Goal: Task Accomplishment & Management: Manage account settings

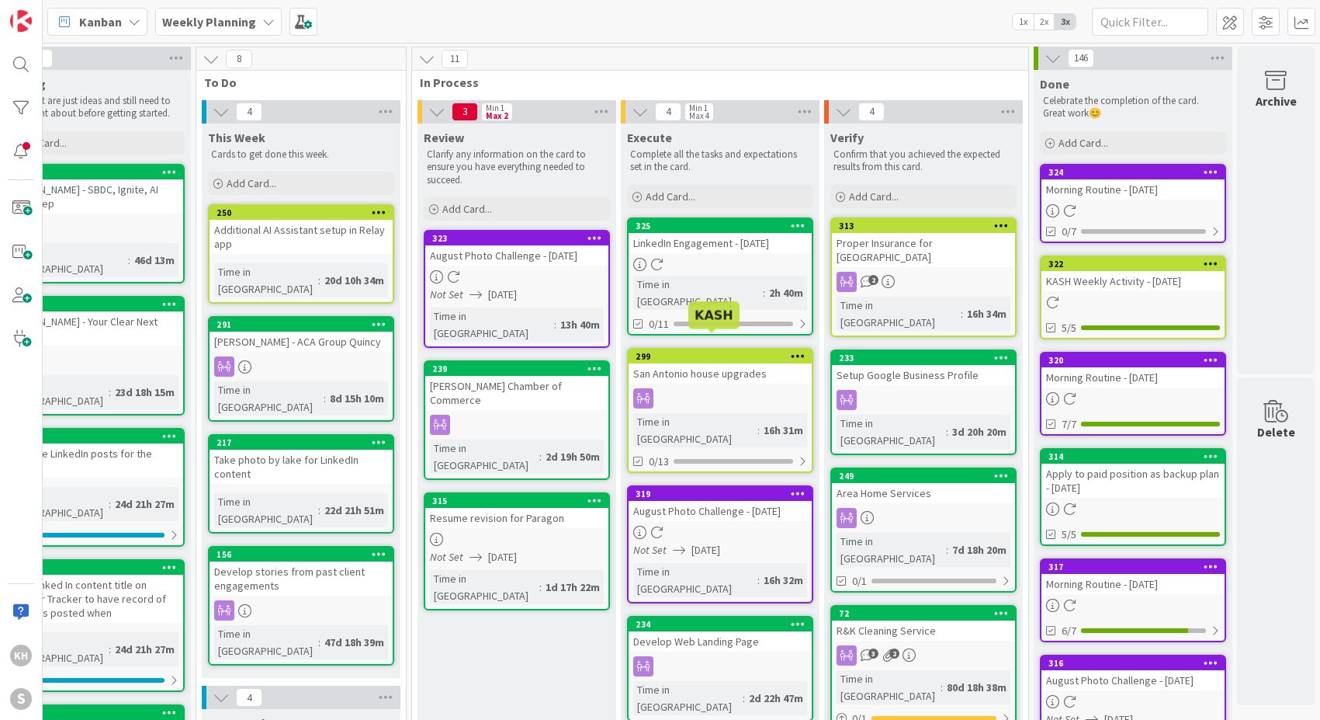
click at [721, 351] on div "299" at bounding box center [724, 356] width 176 height 11
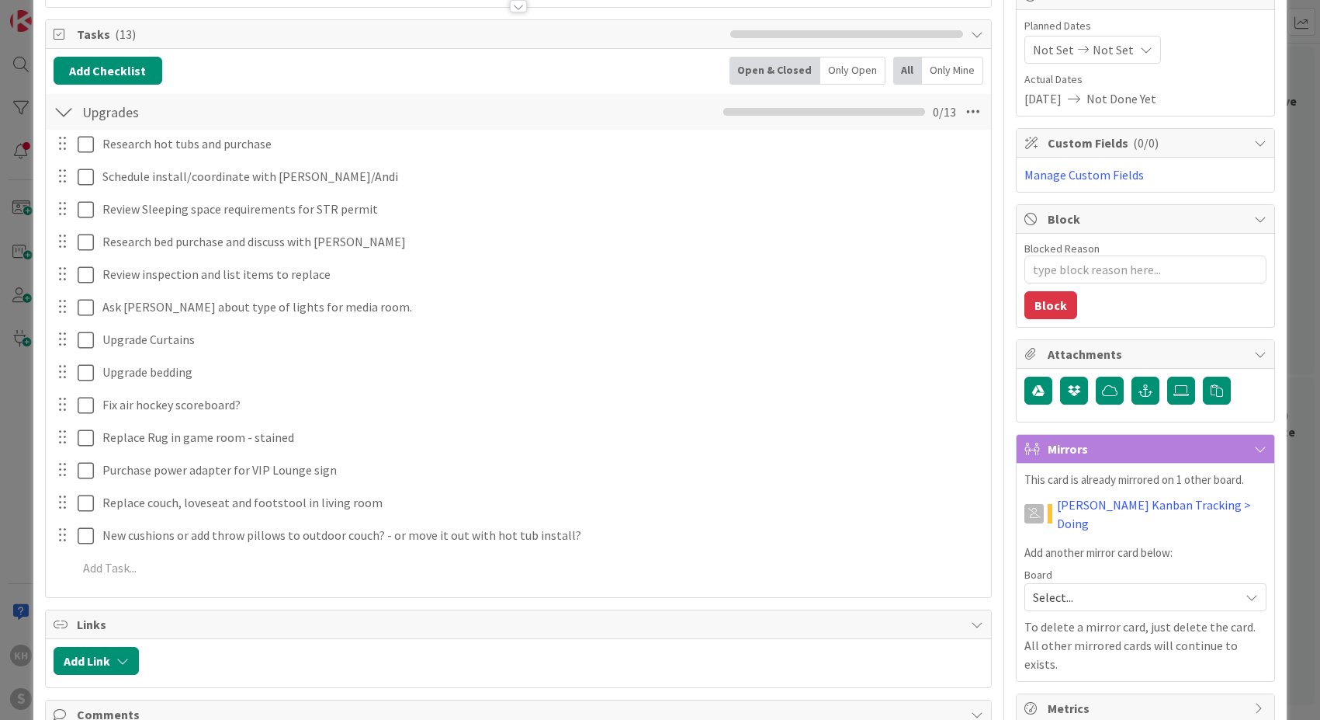
scroll to position [176, 0]
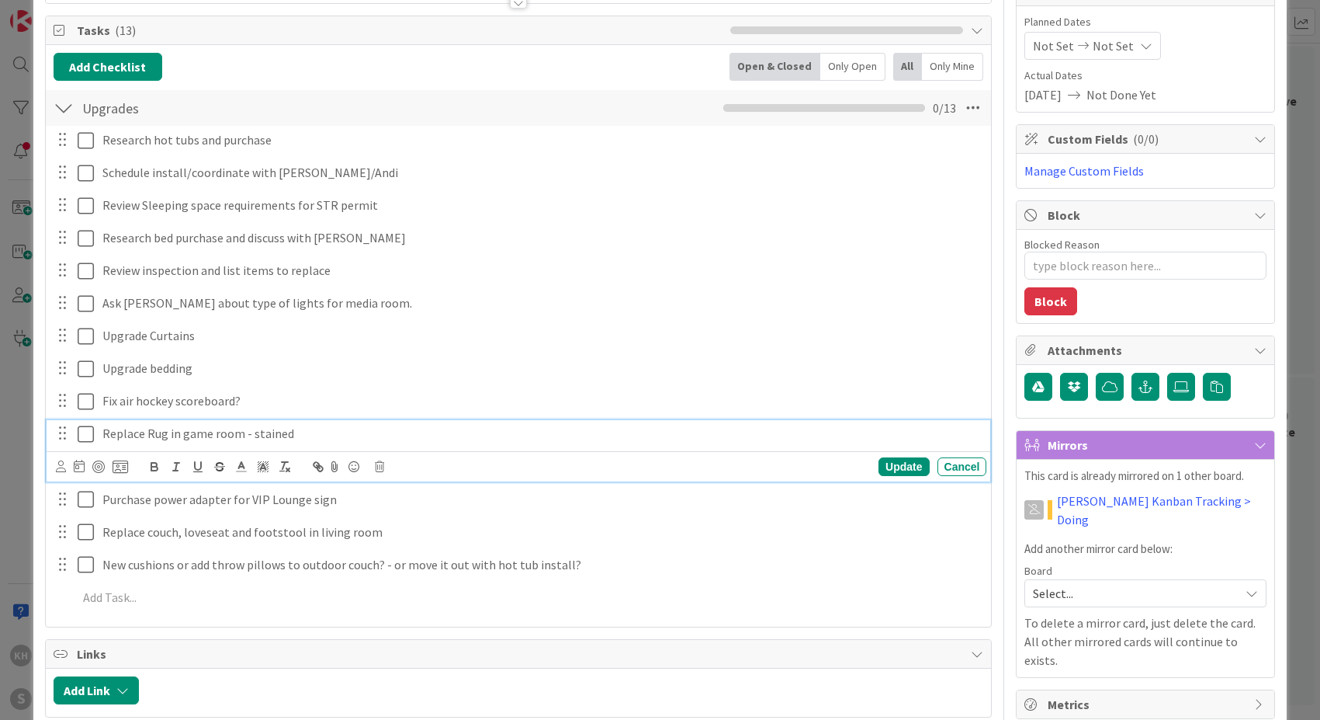
type textarea "x"
click at [282, 434] on p "Replace Rug in game room - stained" at bounding box center [541, 434] width 879 height 18
click at [290, 435] on p "Replace Rug in game room - stained" at bounding box center [541, 434] width 879 height 18
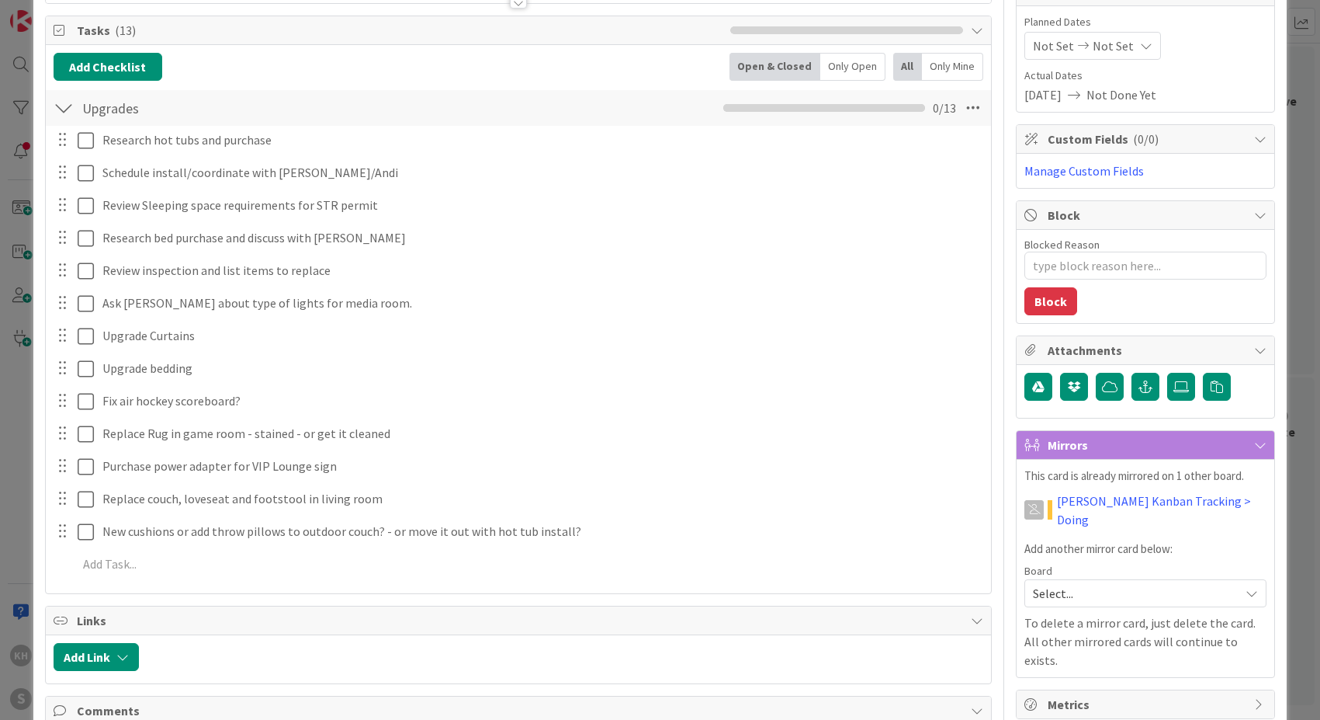
click at [1287, 106] on div "ID 299 Weekly Planning Execute Title 26 / 128 San Antonio house upgrades Descri…" at bounding box center [660, 360] width 1320 height 720
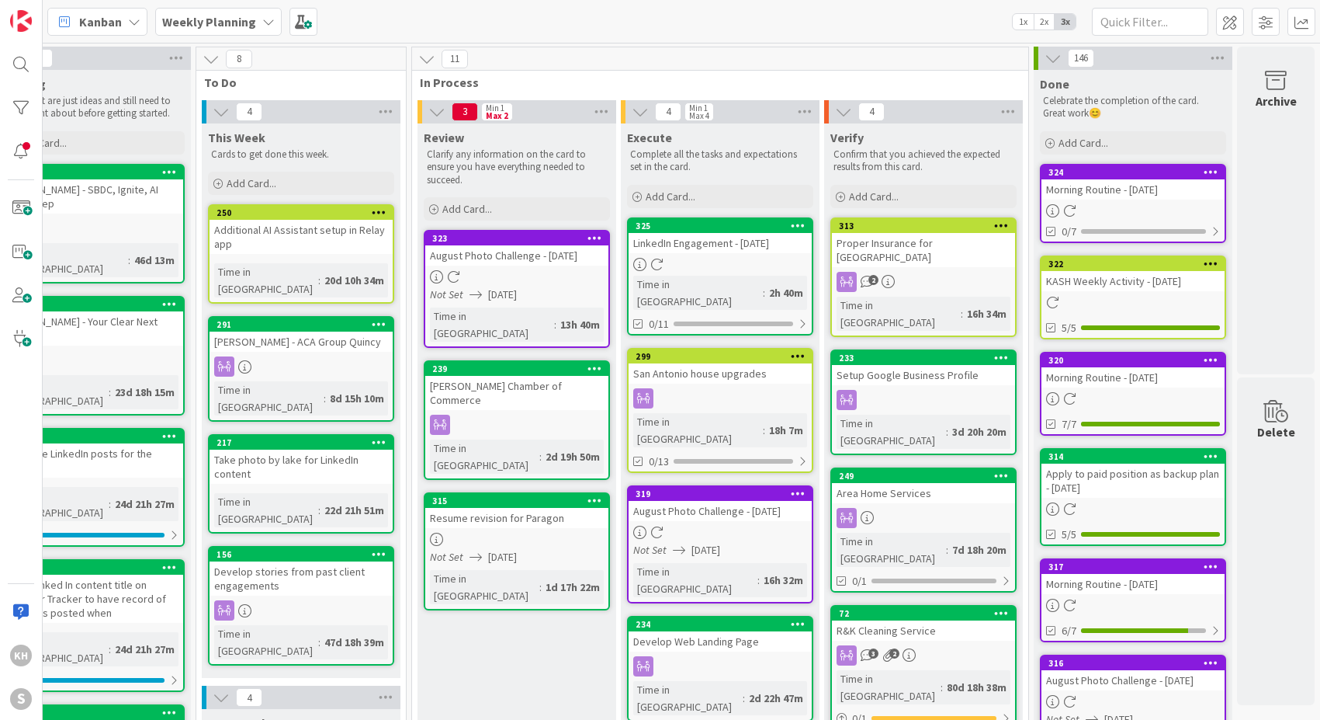
click at [745, 416] on link "299 San Antonio house upgrades Time in [GEOGRAPHIC_DATA] : 18h 7m 0/13" at bounding box center [720, 410] width 186 height 125
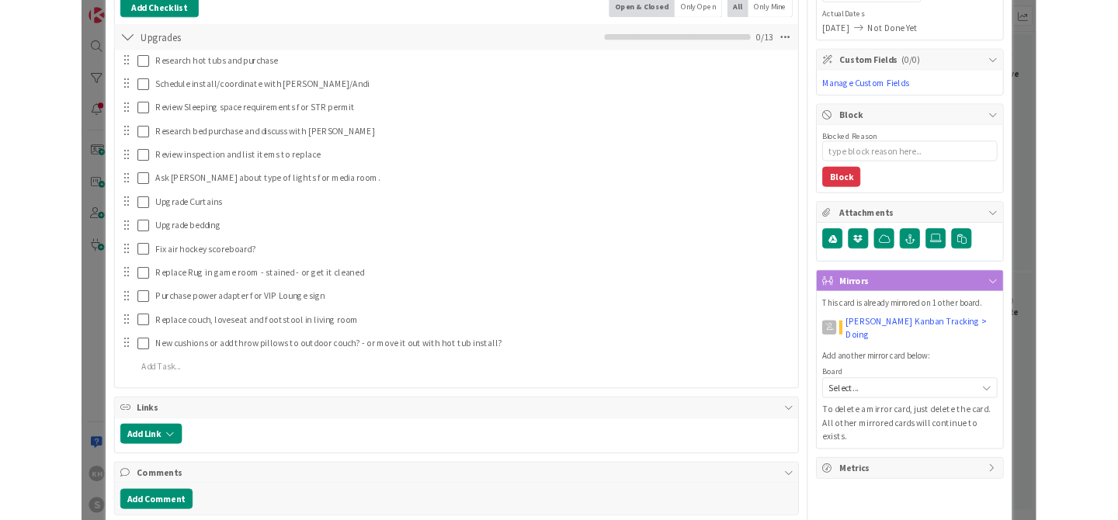
scroll to position [201, 0]
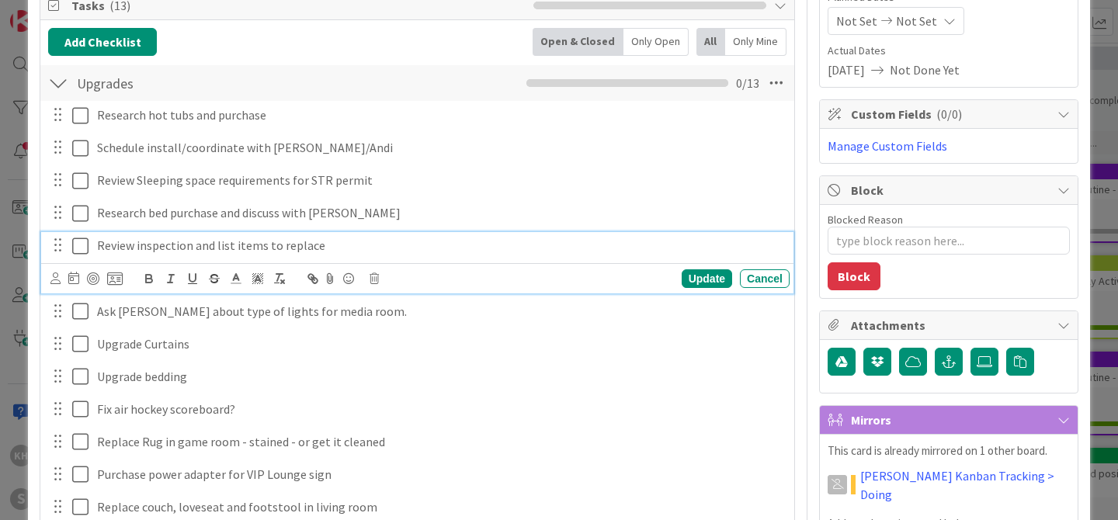
click at [81, 246] on icon at bounding box center [83, 246] width 23 height 19
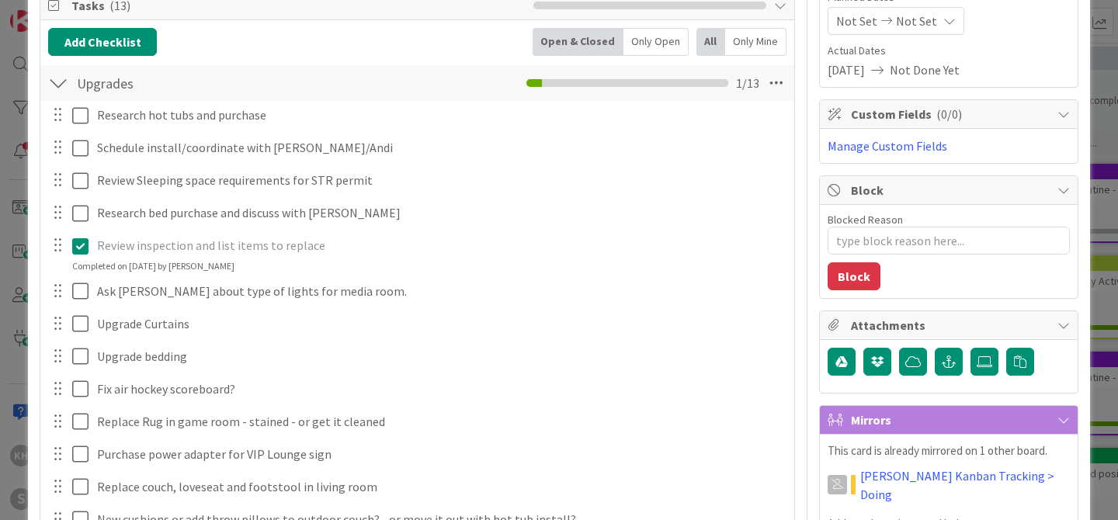
type textarea "x"
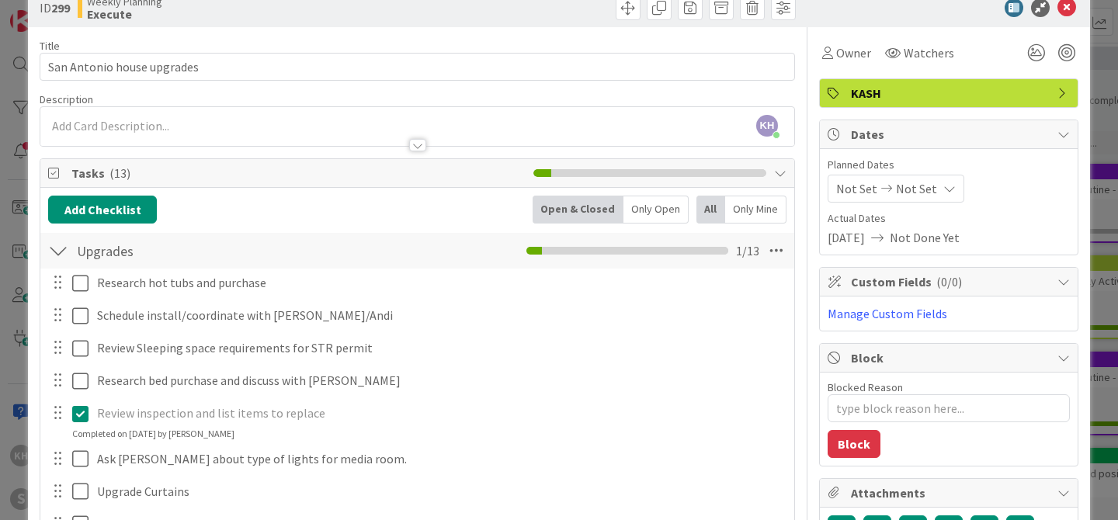
scroll to position [0, 0]
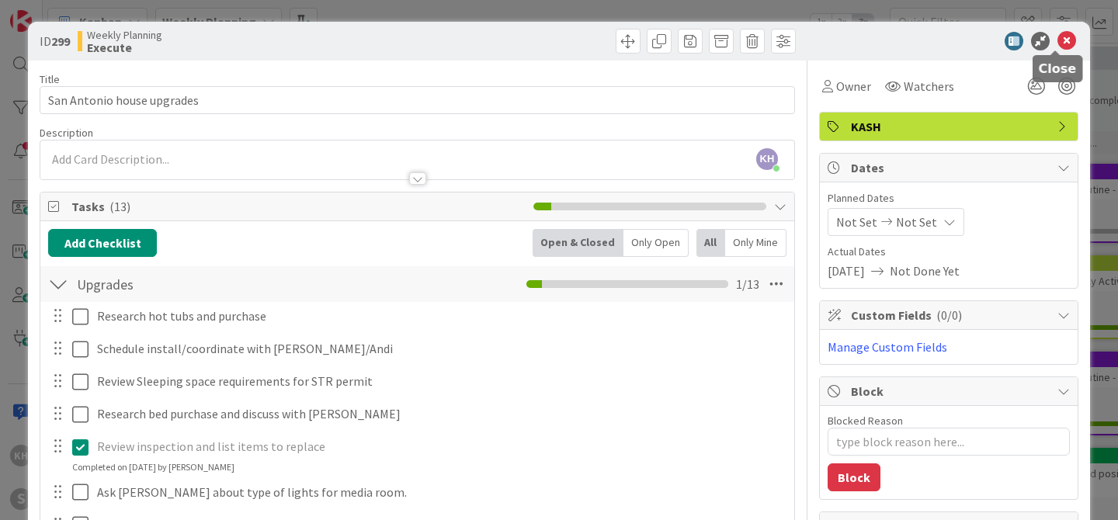
click at [1057, 47] on icon at bounding box center [1066, 41] width 19 height 19
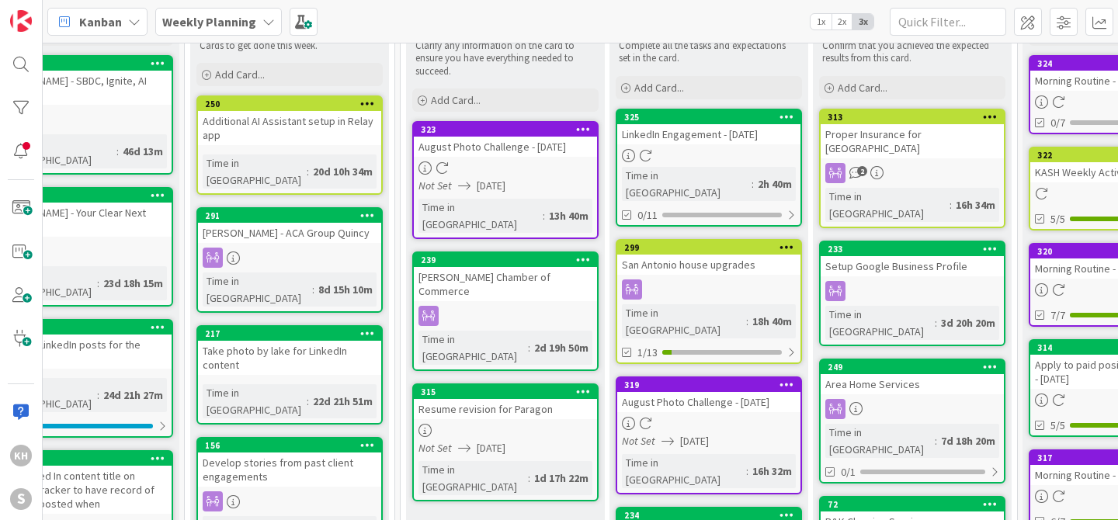
scroll to position [109, 68]
click at [783, 116] on icon at bounding box center [786, 116] width 15 height 11
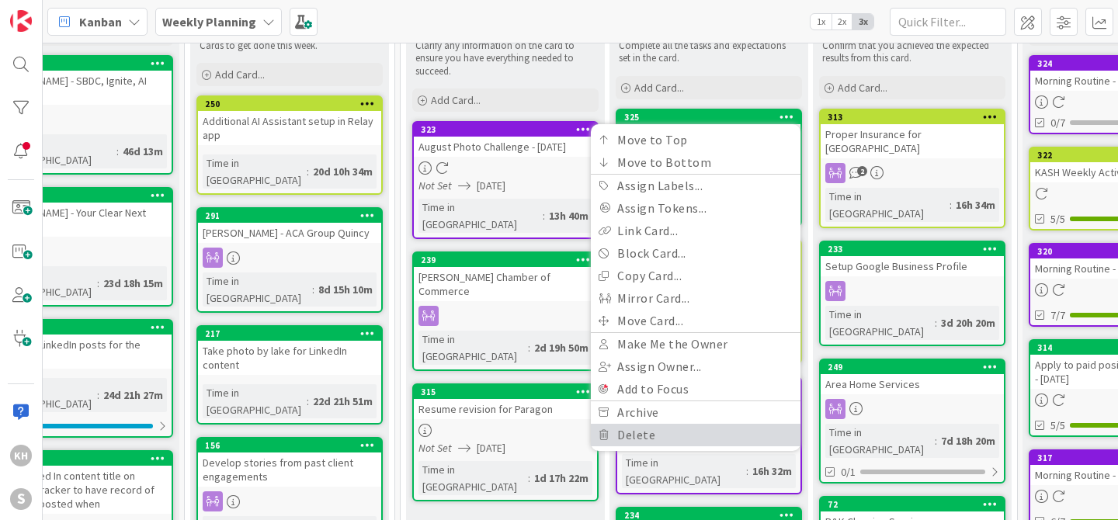
click at [656, 434] on link "Delete" at bounding box center [696, 435] width 210 height 23
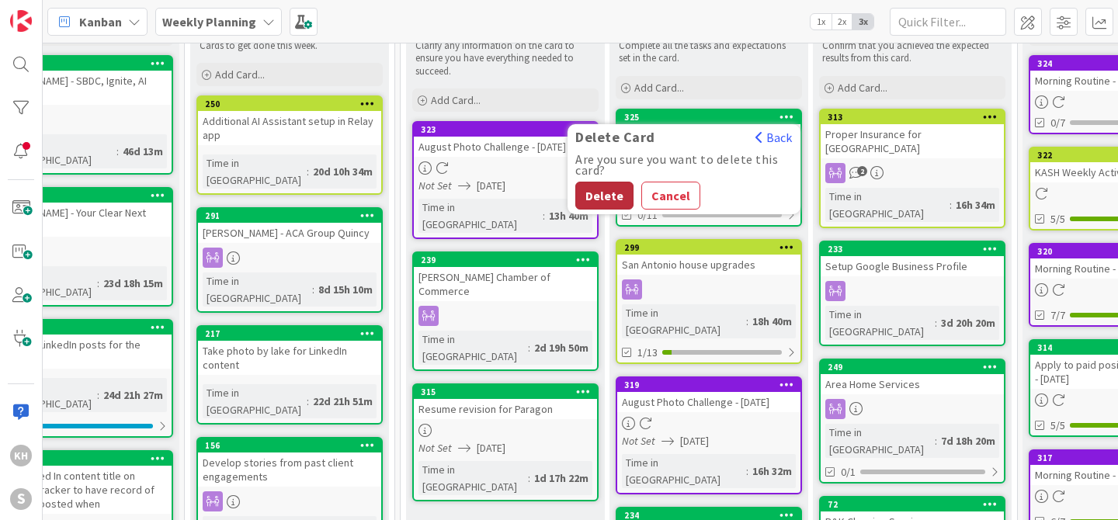
click at [600, 200] on button "Delete" at bounding box center [604, 196] width 58 height 28
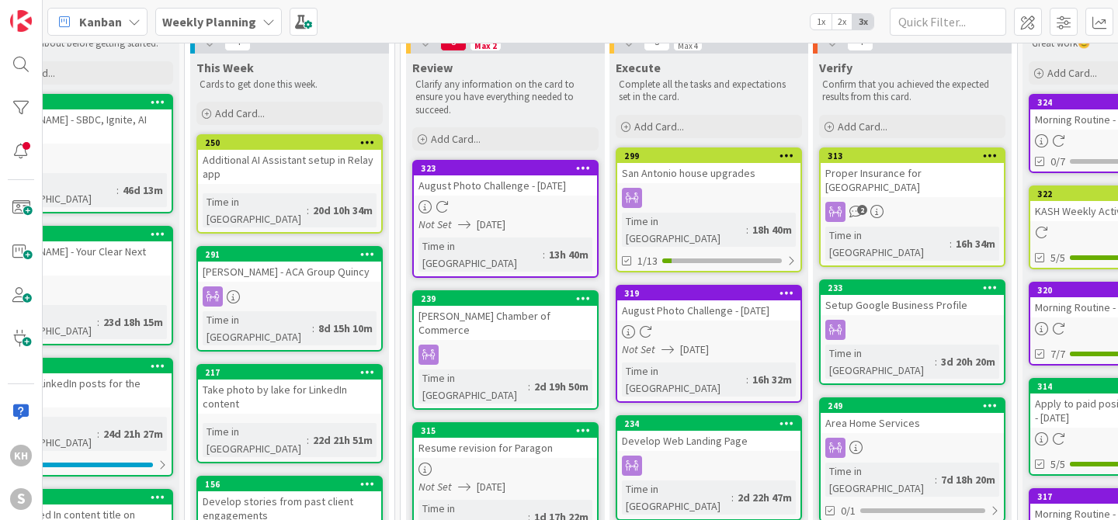
scroll to position [19, 68]
